Goal: Use online tool/utility: Utilize a website feature to perform a specific function

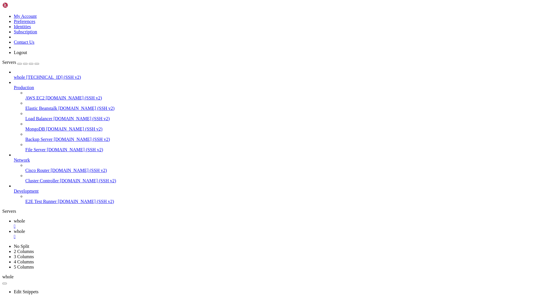
scroll to position [646, 0]
click at [2, 14] on icon at bounding box center [2, 14] width 0 height 0
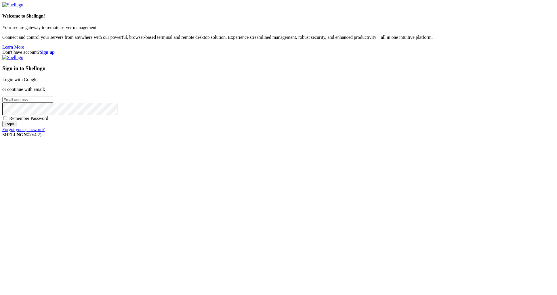
click at [37, 82] on link "Login with Google" at bounding box center [19, 79] width 35 height 5
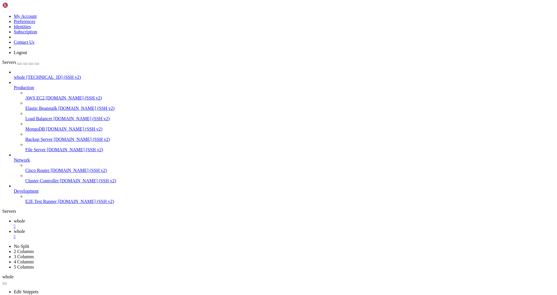
scroll to position [3, 1]
drag, startPoint x: 4, startPoint y: 564, endPoint x: 84, endPoint y: 567, distance: 80.1
drag, startPoint x: 6, startPoint y: 566, endPoint x: 17, endPoint y: 568, distance: 10.8
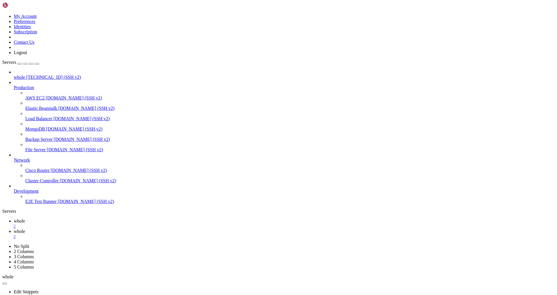
drag, startPoint x: 5, startPoint y: 565, endPoint x: 74, endPoint y: 564, distance: 68.8
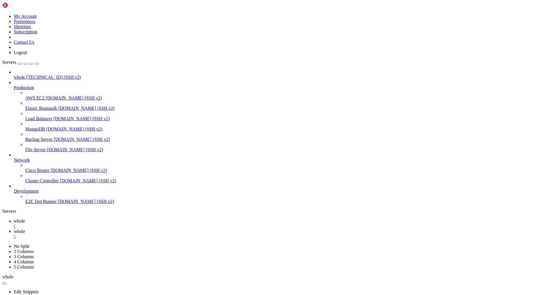
drag, startPoint x: 5, startPoint y: 561, endPoint x: 74, endPoint y: 561, distance: 69.1
copy x-row "guacamole-server-1.6.0.tar.gz"
drag, startPoint x: 156, startPoint y: 535, endPoint x: 122, endPoint y: 520, distance: 37.8
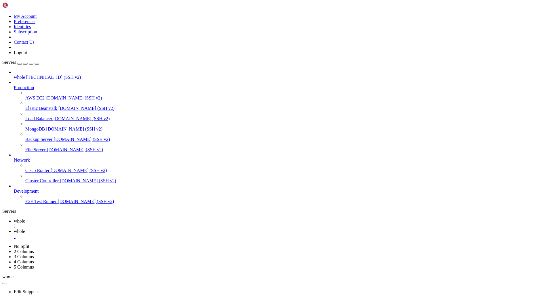
drag, startPoint x: 4, startPoint y: 517, endPoint x: 113, endPoint y: 517, distance: 108.8
copy x-row "guacamole-server-1.6.0.tar.gz?action=download"
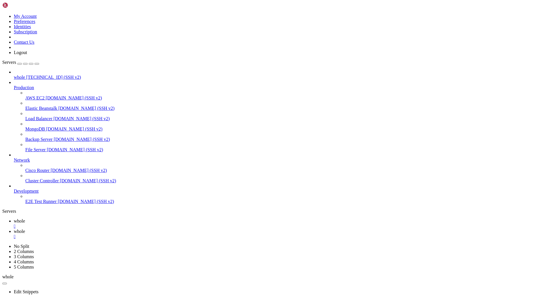
scroll to position [6214, 0]
drag, startPoint x: 134, startPoint y: 575, endPoint x: 186, endPoint y: 575, distance: 52.7
copy span "guacamole-server-1.6.0"
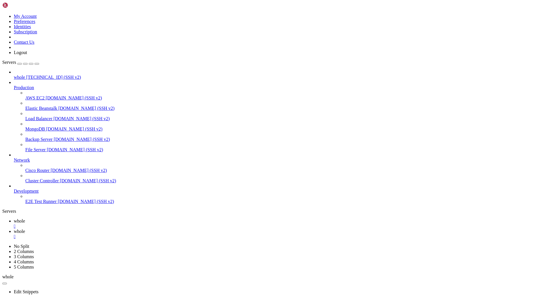
drag, startPoint x: 62, startPoint y: 161, endPoint x: 69, endPoint y: 161, distance: 6.9
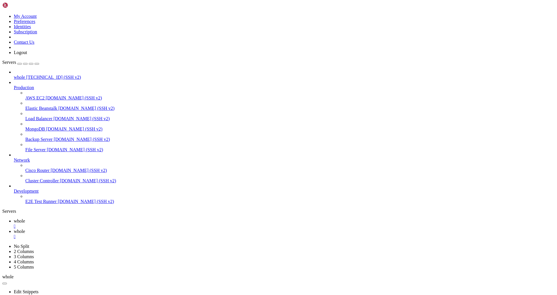
click at [62, 161] on link "Network" at bounding box center [284, 160] width 541 height 5
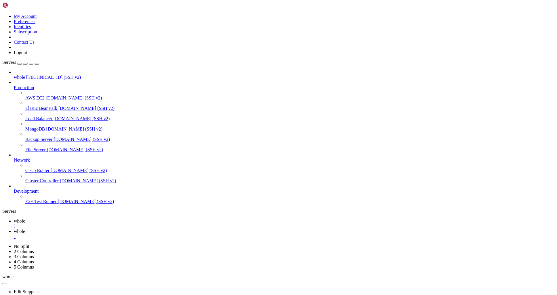
scroll to position [9418, 0]
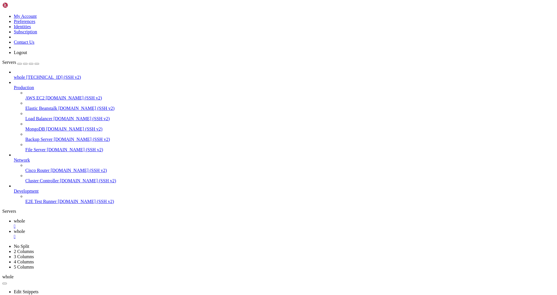
scroll to position [9590, 0]
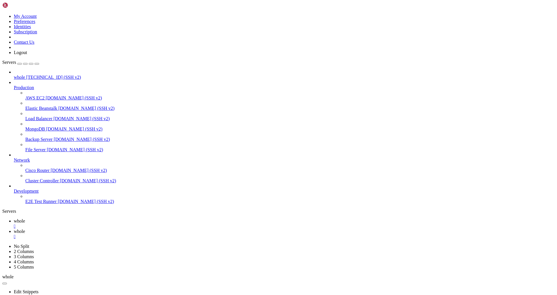
drag, startPoint x: 180, startPoint y: 575, endPoint x: 218, endPoint y: 575, distance: 38.3
copy x-row "?action=download"
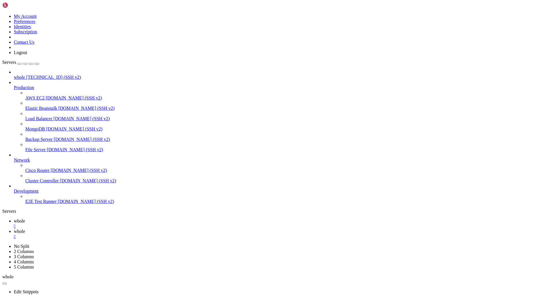
drag, startPoint x: 54, startPoint y: 585, endPoint x: 63, endPoint y: 585, distance: 8.6
drag, startPoint x: 54, startPoint y: 586, endPoint x: 252, endPoint y: 585, distance: 197.7
copy x-row "sudo mv guacamole-1.6.0.war ?action=download /var/lib/tomcat9/webapps/guacamole…"
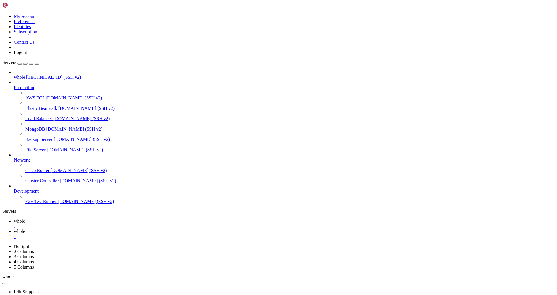
scroll to position [9751, 0]
drag, startPoint x: 5, startPoint y: 546, endPoint x: 179, endPoint y: 546, distance: 174.1
copy x-row "Package tomcat9 is not available, but is referred to by another package."
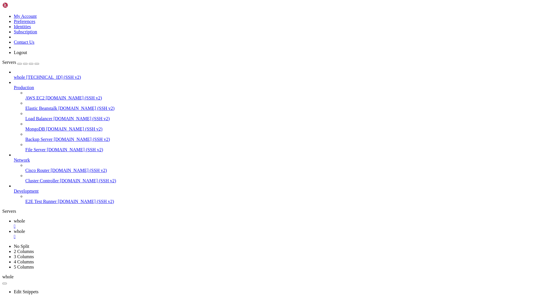
drag, startPoint x: 180, startPoint y: 567, endPoint x: 219, endPoint y: 564, distance: 38.7
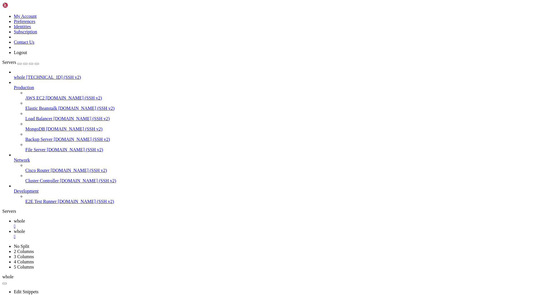
copy x-row "?action=download"
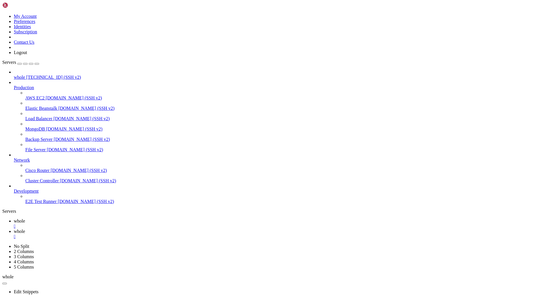
scroll to position [11204, 0]
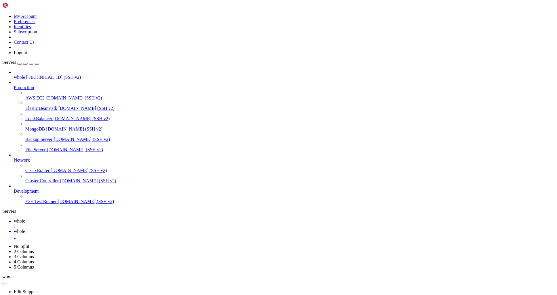
scroll to position [11371, 0]
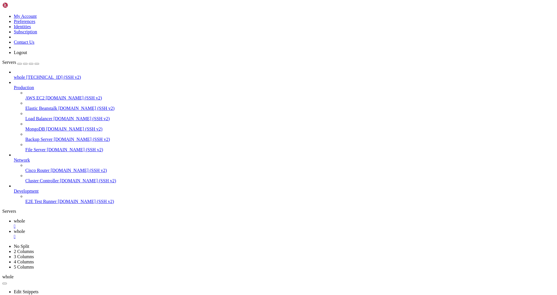
scroll to position [11444, 0]
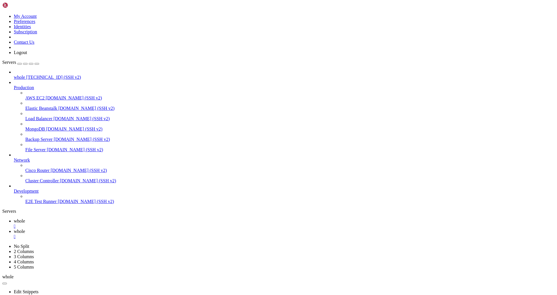
scroll to position [11742, 0]
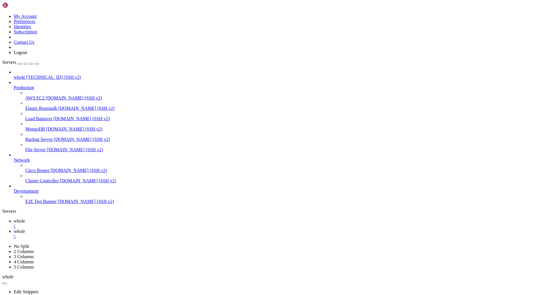
scroll to position [12046, 0]
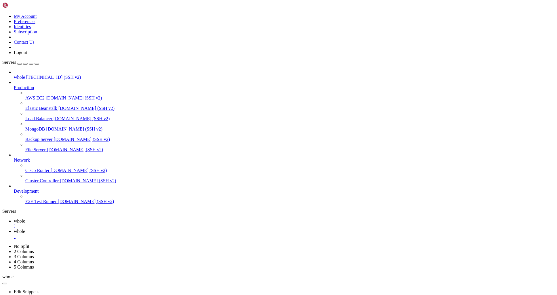
scroll to position [12413, 0]
